Goal: Navigation & Orientation: Find specific page/section

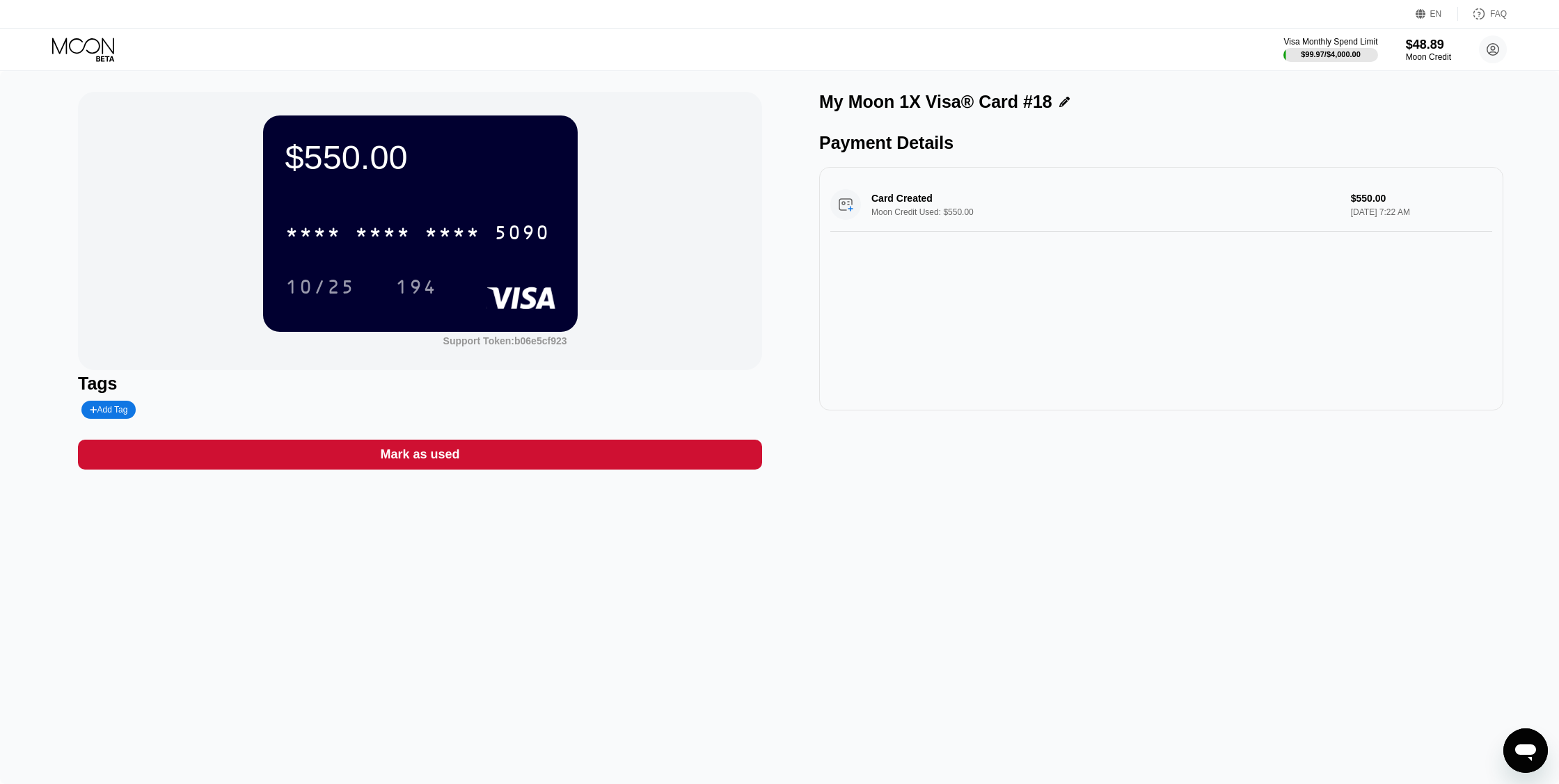
click at [88, 46] on icon at bounding box center [84, 50] width 65 height 24
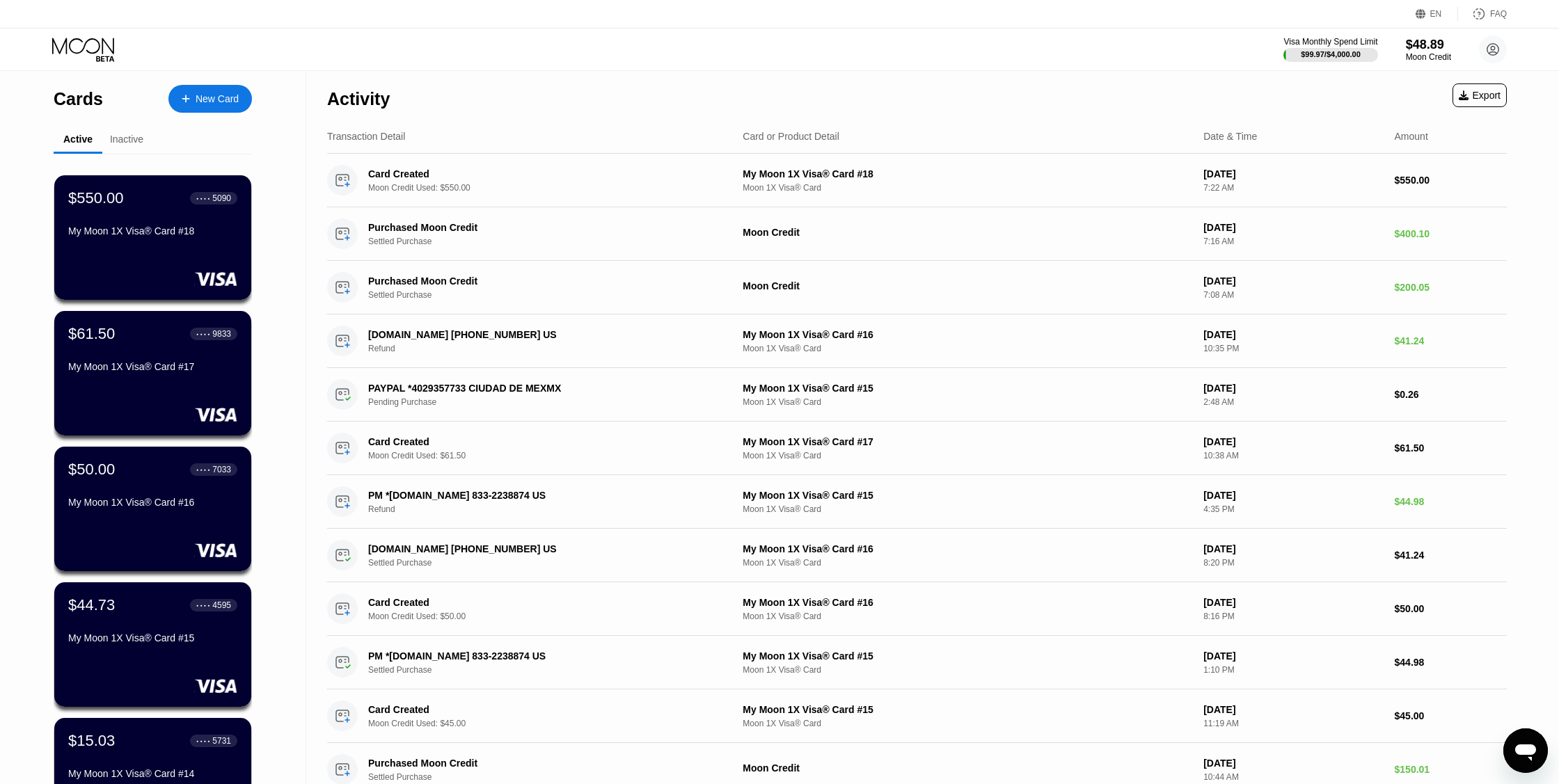
click at [88, 46] on icon at bounding box center [84, 50] width 65 height 24
